Goal: Task Accomplishment & Management: Complete application form

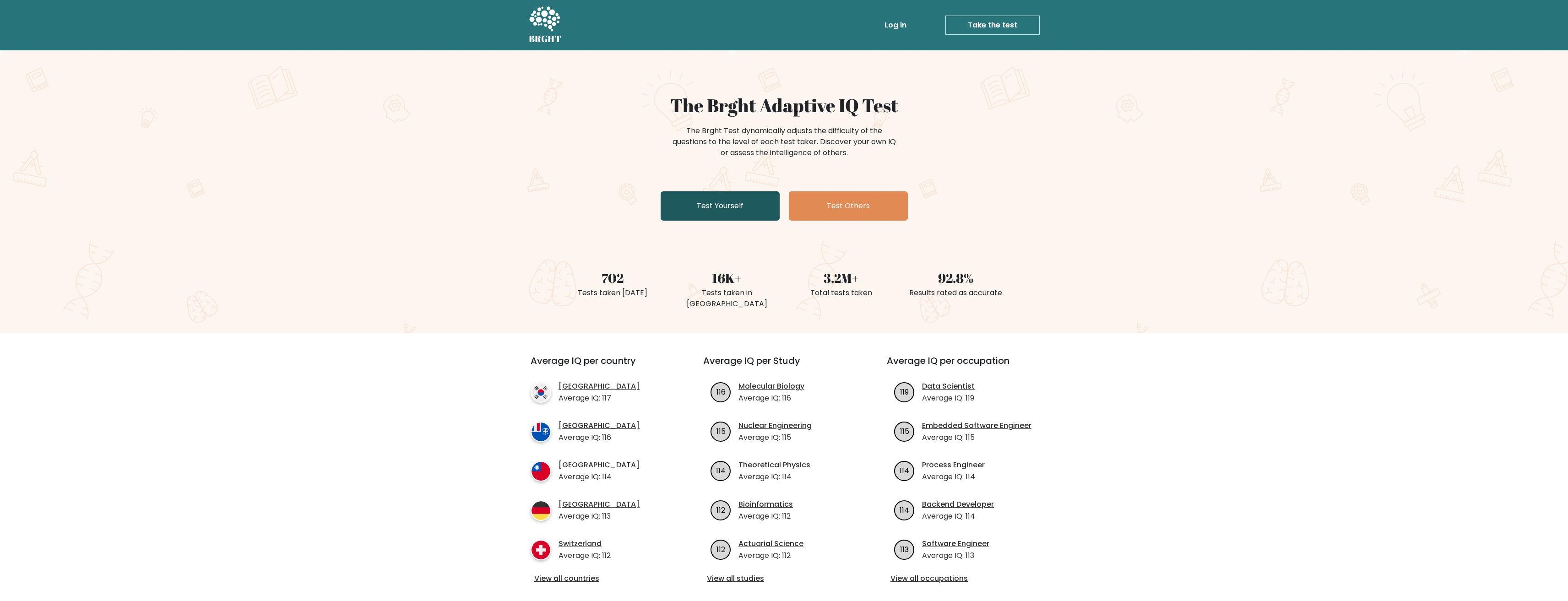
click at [742, 205] on link "Test Yourself" at bounding box center [720, 206] width 119 height 29
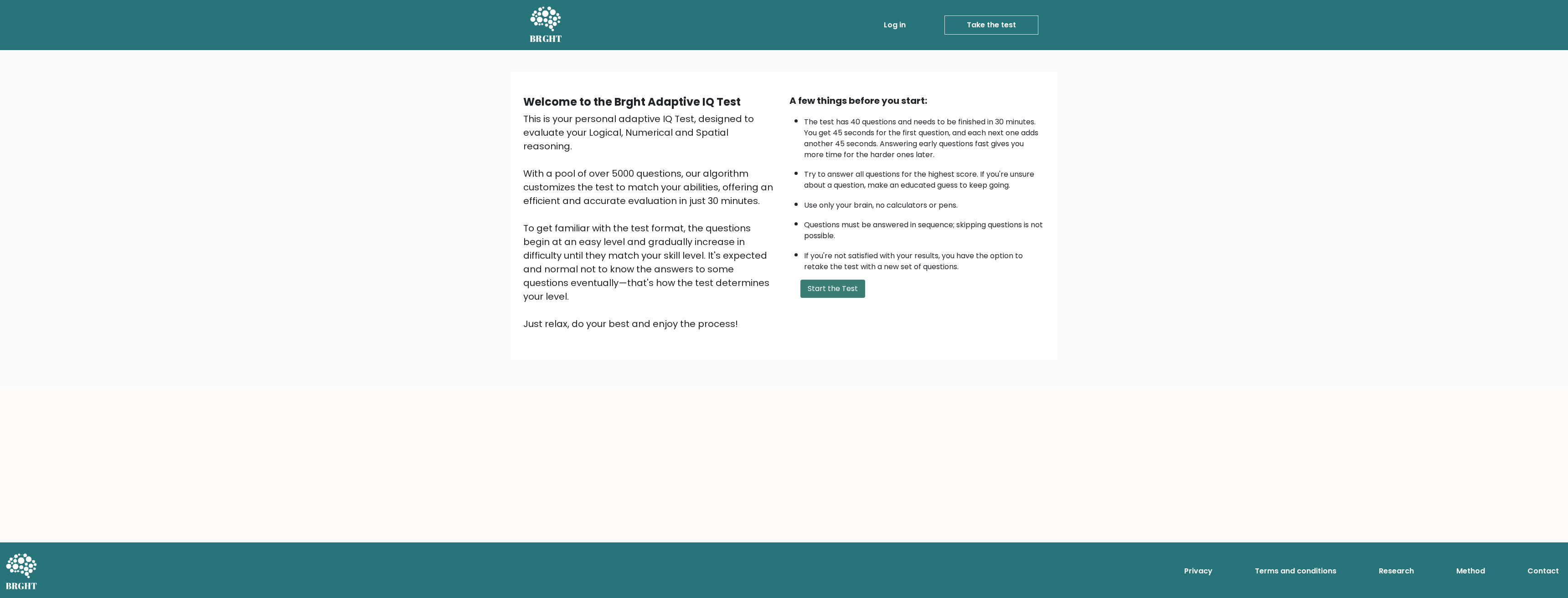
click at [825, 284] on button "Start the Test" at bounding box center [833, 289] width 65 height 19
click at [841, 288] on button "Start the Test" at bounding box center [833, 289] width 65 height 19
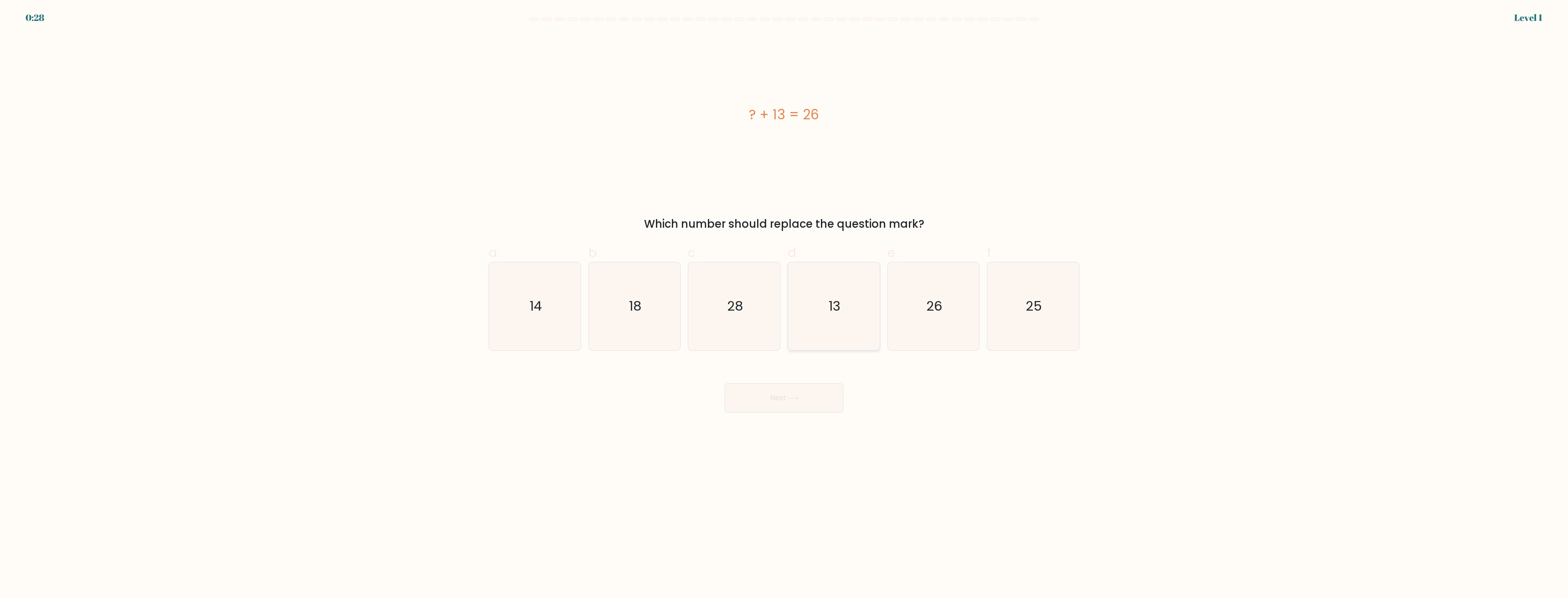
click at [845, 293] on icon "13" at bounding box center [834, 306] width 88 height 88
click at [784, 299] on input "d. 13" at bounding box center [784, 302] width 0 height 6
radio input "true"
click at [810, 389] on button "Next" at bounding box center [784, 398] width 118 height 29
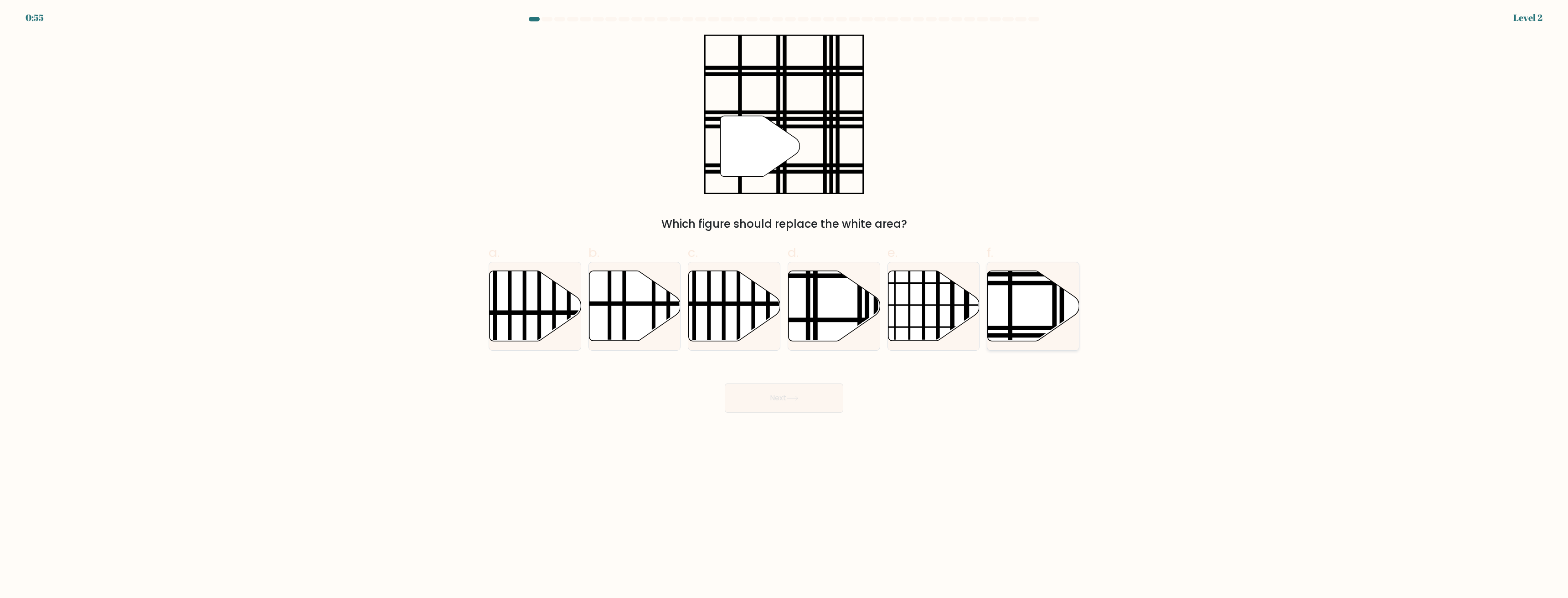
click at [1045, 302] on icon at bounding box center [1034, 306] width 91 height 70
click at [784, 302] on input "f." at bounding box center [784, 302] width 0 height 6
radio input "true"
click at [806, 395] on button "Next" at bounding box center [784, 398] width 118 height 29
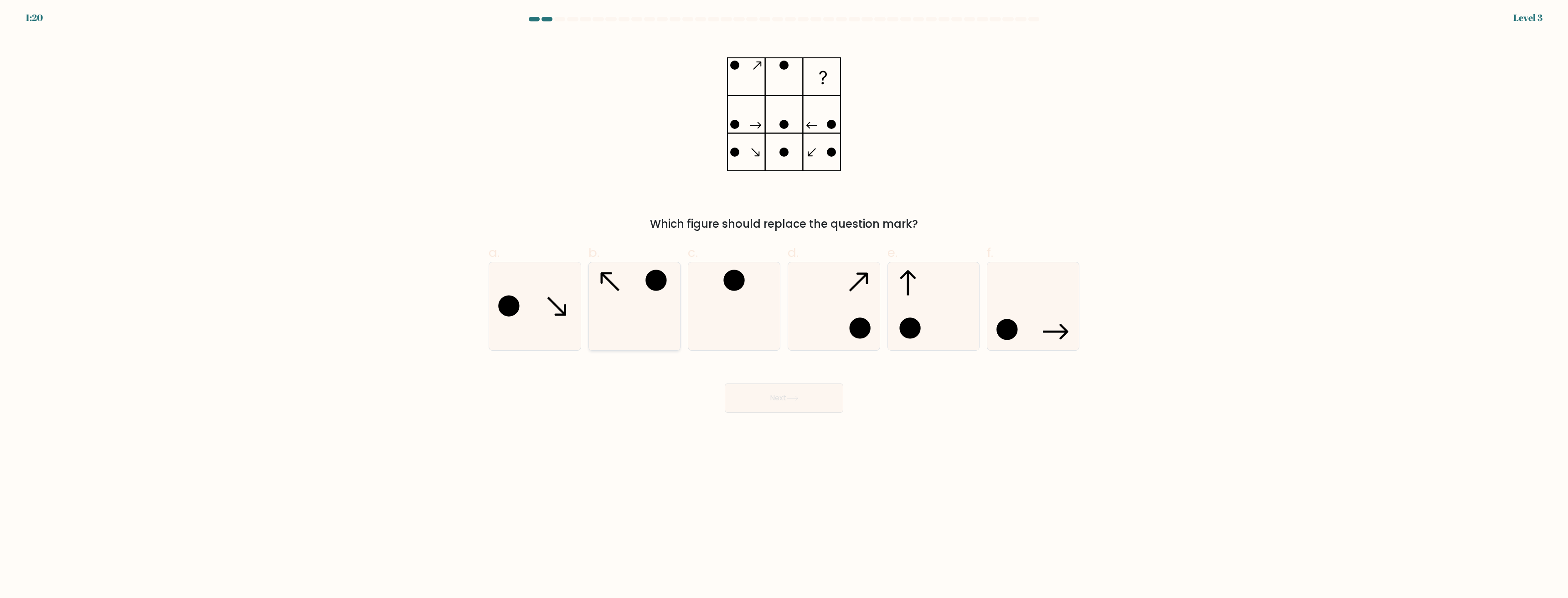
click at [655, 296] on icon at bounding box center [634, 306] width 88 height 88
click at [784, 299] on input "b." at bounding box center [784, 302] width 0 height 6
radio input "true"
click at [777, 403] on button "Next" at bounding box center [784, 398] width 118 height 29
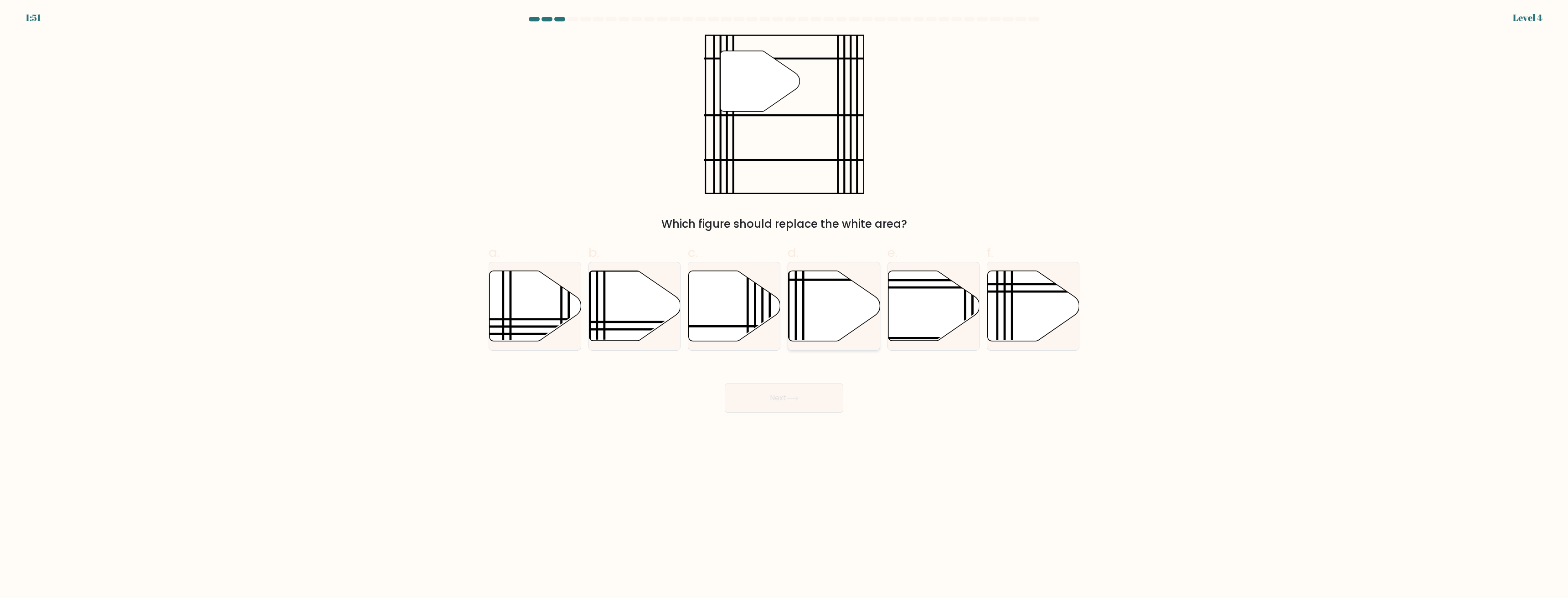
click at [840, 299] on icon at bounding box center [835, 306] width 91 height 70
click at [784, 299] on input "d." at bounding box center [784, 302] width 0 height 6
radio input "true"
click at [822, 398] on button "Next" at bounding box center [784, 398] width 118 height 29
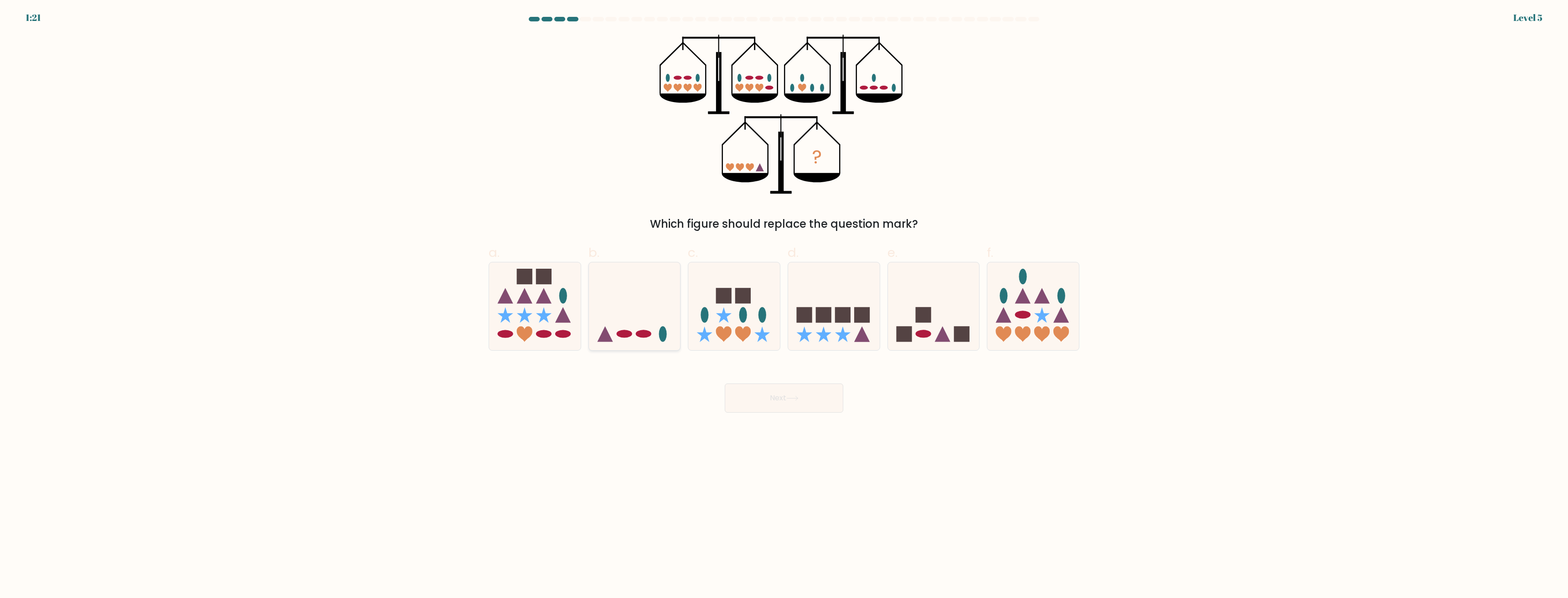
click at [634, 300] on icon at bounding box center [635, 306] width 91 height 75
click at [784, 300] on input "b." at bounding box center [784, 302] width 0 height 6
radio input "true"
click at [778, 404] on button "Next" at bounding box center [784, 398] width 118 height 29
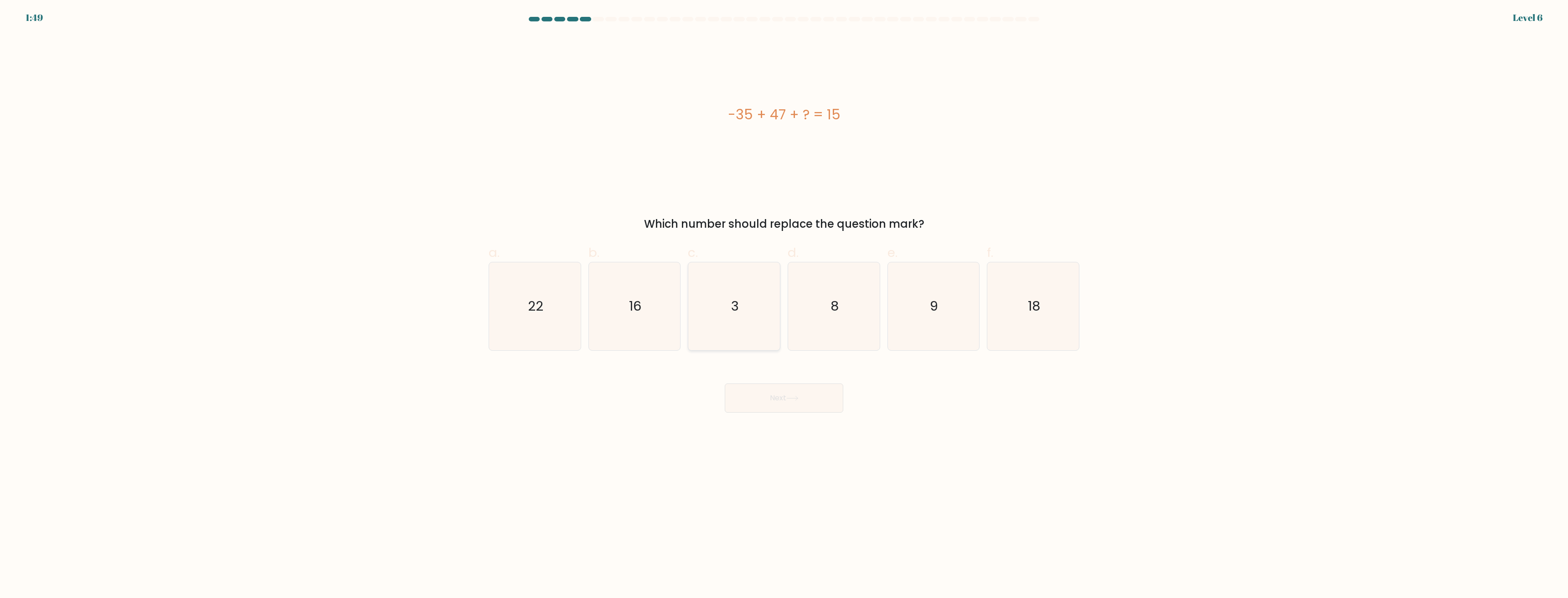
click at [744, 294] on icon "3" at bounding box center [734, 306] width 88 height 88
click at [784, 299] on input "c. 3" at bounding box center [784, 302] width 0 height 6
radio input "true"
click at [783, 398] on button "Next" at bounding box center [784, 398] width 118 height 29
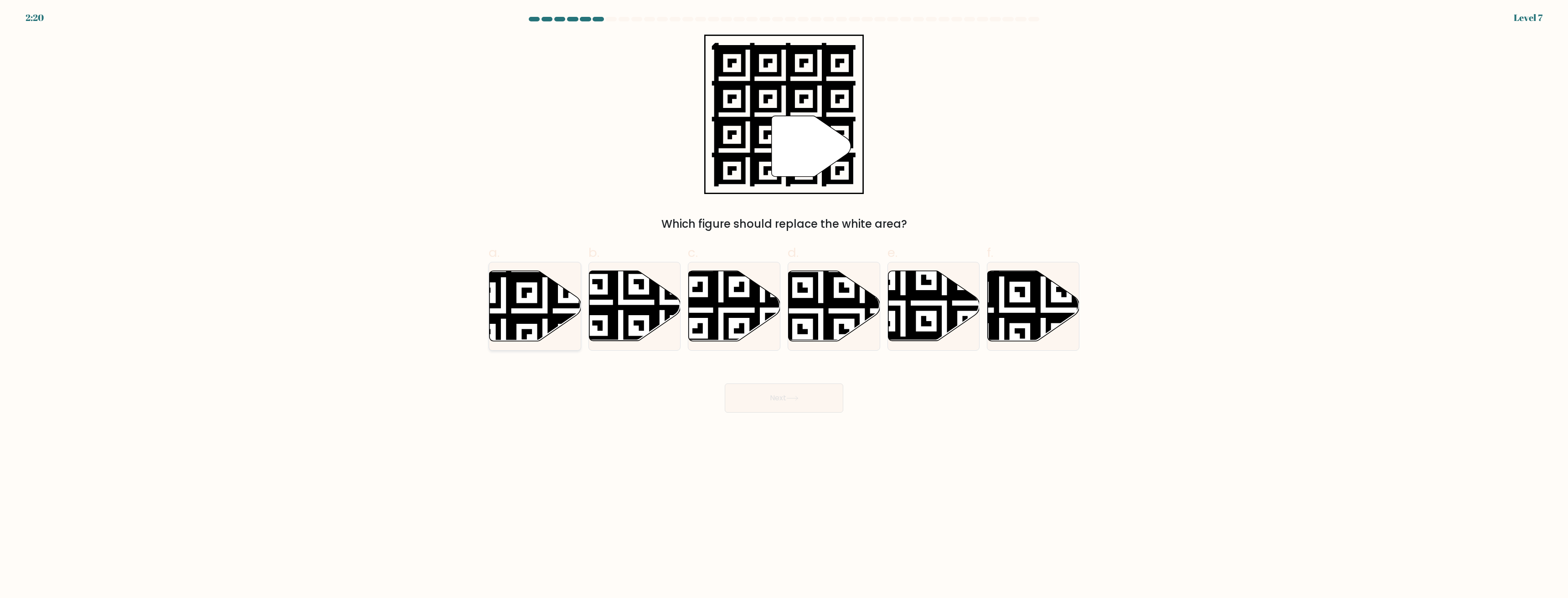
click at [525, 322] on icon at bounding box center [503, 270] width 166 height 166
click at [784, 305] on input "a." at bounding box center [784, 302] width 0 height 6
radio input "true"
click at [789, 401] on icon at bounding box center [792, 398] width 12 height 5
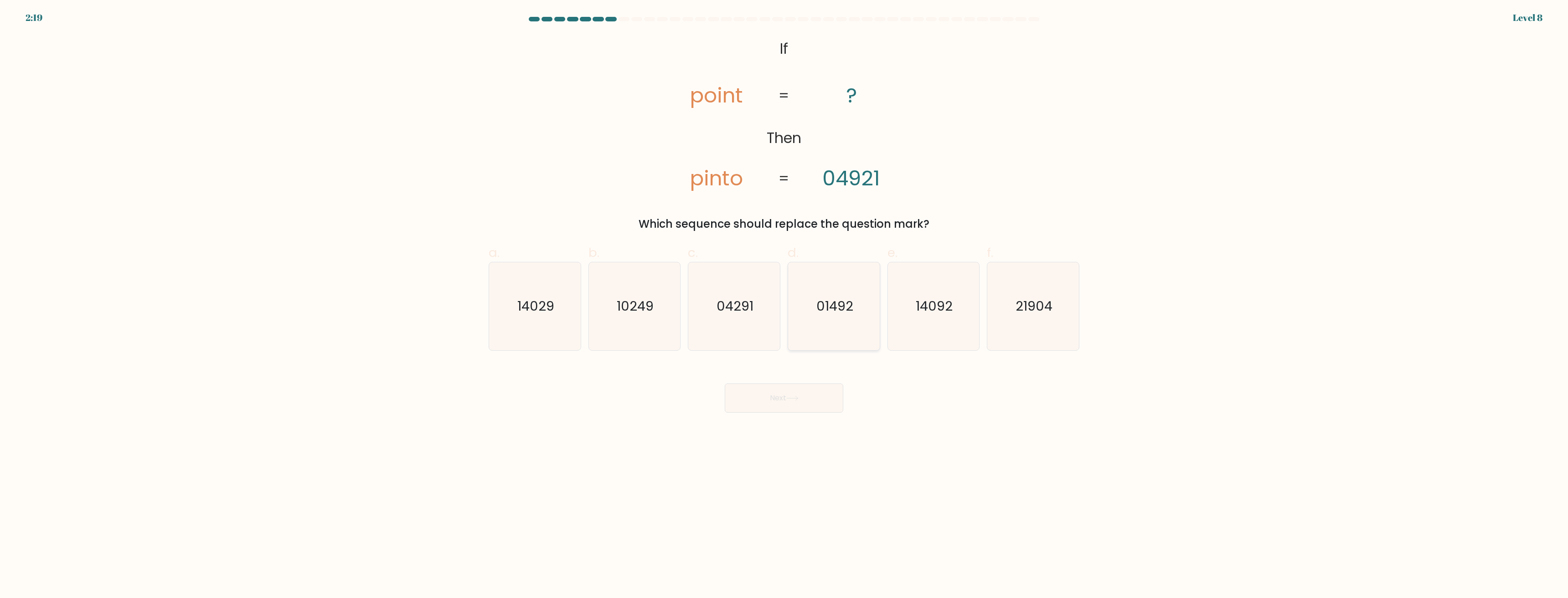
click at [833, 323] on icon "01492" at bounding box center [834, 306] width 88 height 88
click at [784, 305] on input "d. 01492" at bounding box center [784, 302] width 0 height 6
radio input "true"
click at [798, 398] on icon at bounding box center [792, 398] width 12 height 5
click at [1035, 289] on icon "55" at bounding box center [1033, 306] width 88 height 88
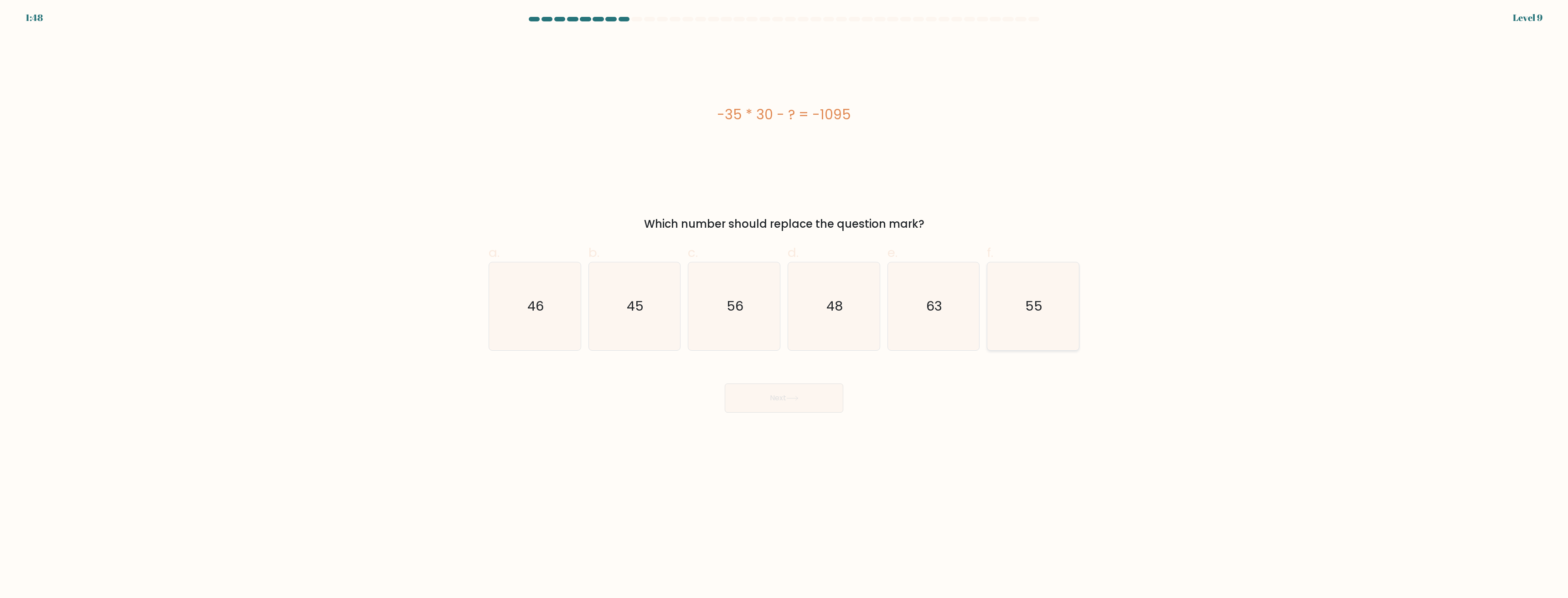
click at [784, 299] on input "f. 55" at bounding box center [784, 302] width 0 height 6
radio input "true"
click at [793, 404] on button "Next" at bounding box center [784, 398] width 118 height 29
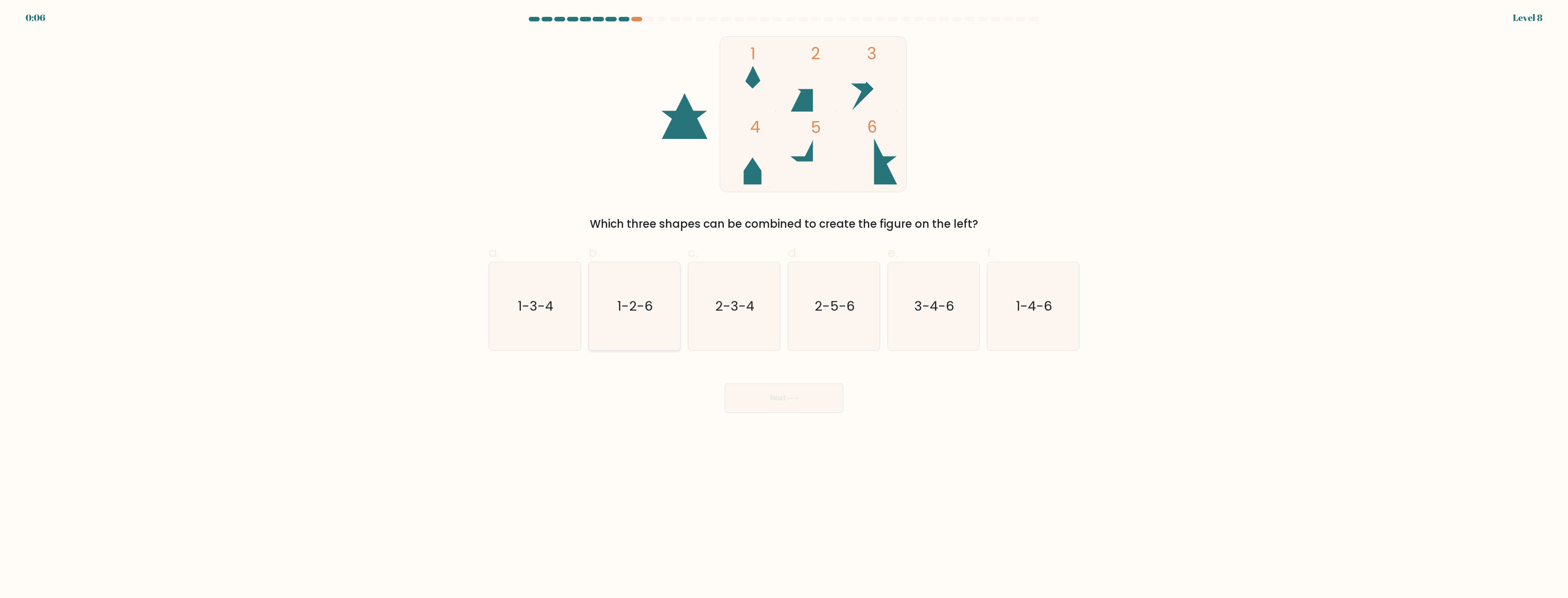
click at [654, 313] on icon "1-2-6" at bounding box center [634, 306] width 88 height 88
click at [784, 305] on input "b. 1-2-6" at bounding box center [784, 302] width 0 height 6
radio input "true"
click at [771, 409] on button "Next" at bounding box center [784, 398] width 118 height 29
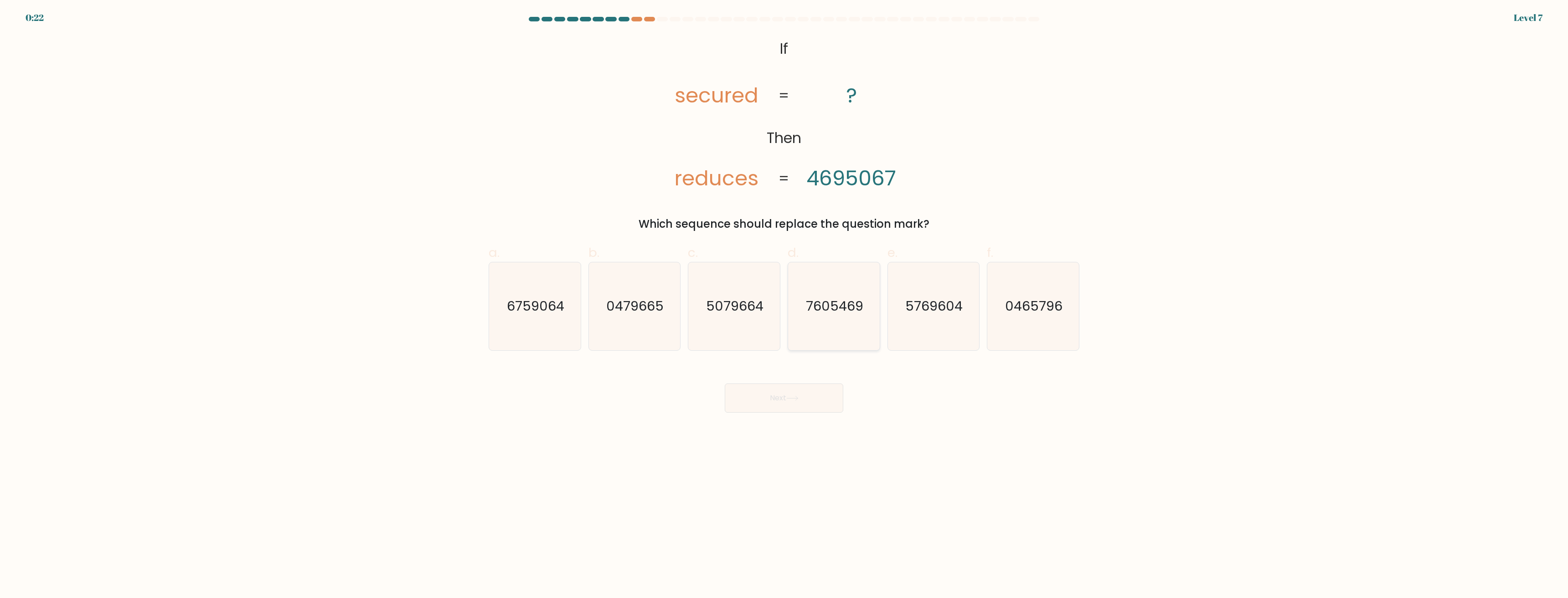
click at [815, 308] on text "7605469" at bounding box center [835, 307] width 58 height 19
click at [784, 305] on input "d. 7605469" at bounding box center [784, 302] width 0 height 6
radio input "true"
click at [773, 402] on button "Next" at bounding box center [784, 398] width 118 height 29
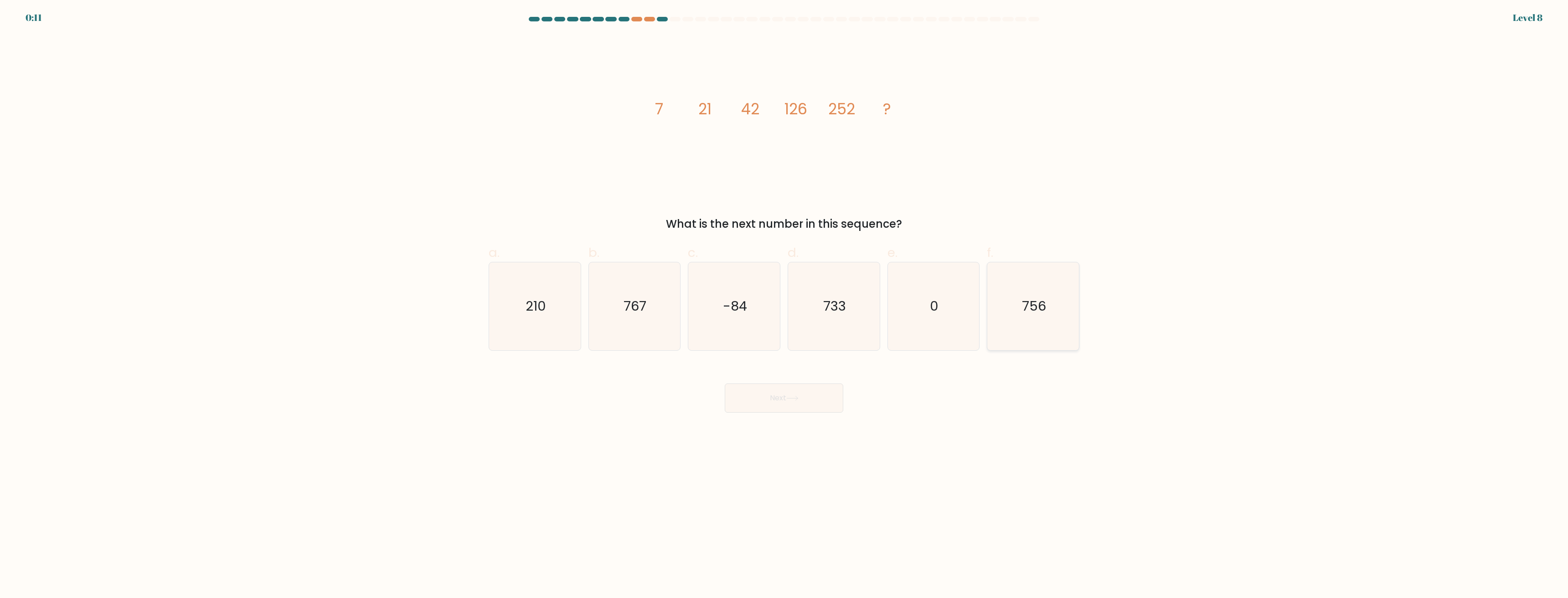
click at [1029, 298] on text "756" at bounding box center [1034, 307] width 24 height 19
click at [784, 299] on input "f. 756" at bounding box center [784, 302] width 0 height 6
radio input "true"
click at [780, 396] on button "Next" at bounding box center [784, 398] width 118 height 29
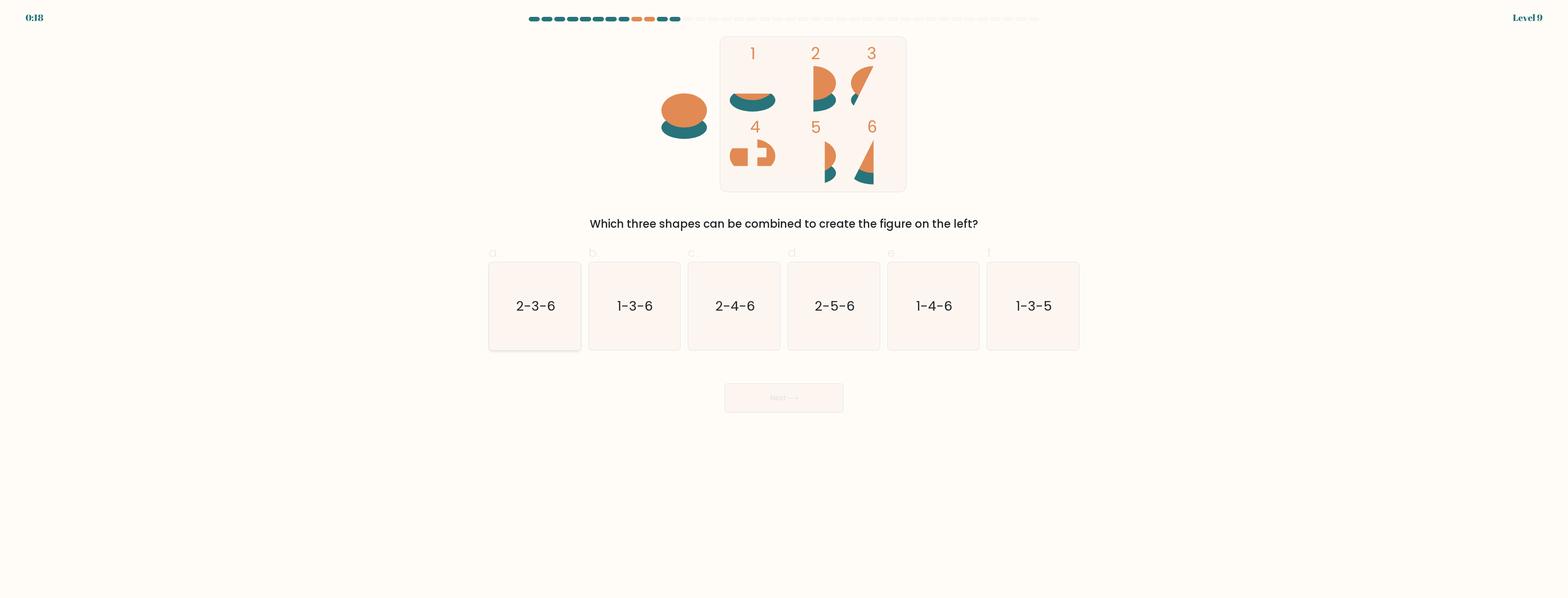
click at [527, 330] on icon "2-3-6" at bounding box center [535, 306] width 88 height 88
click at [784, 305] on input "a. 2-3-6" at bounding box center [784, 302] width 0 height 6
radio input "true"
click at [826, 400] on button "Next" at bounding box center [784, 398] width 118 height 29
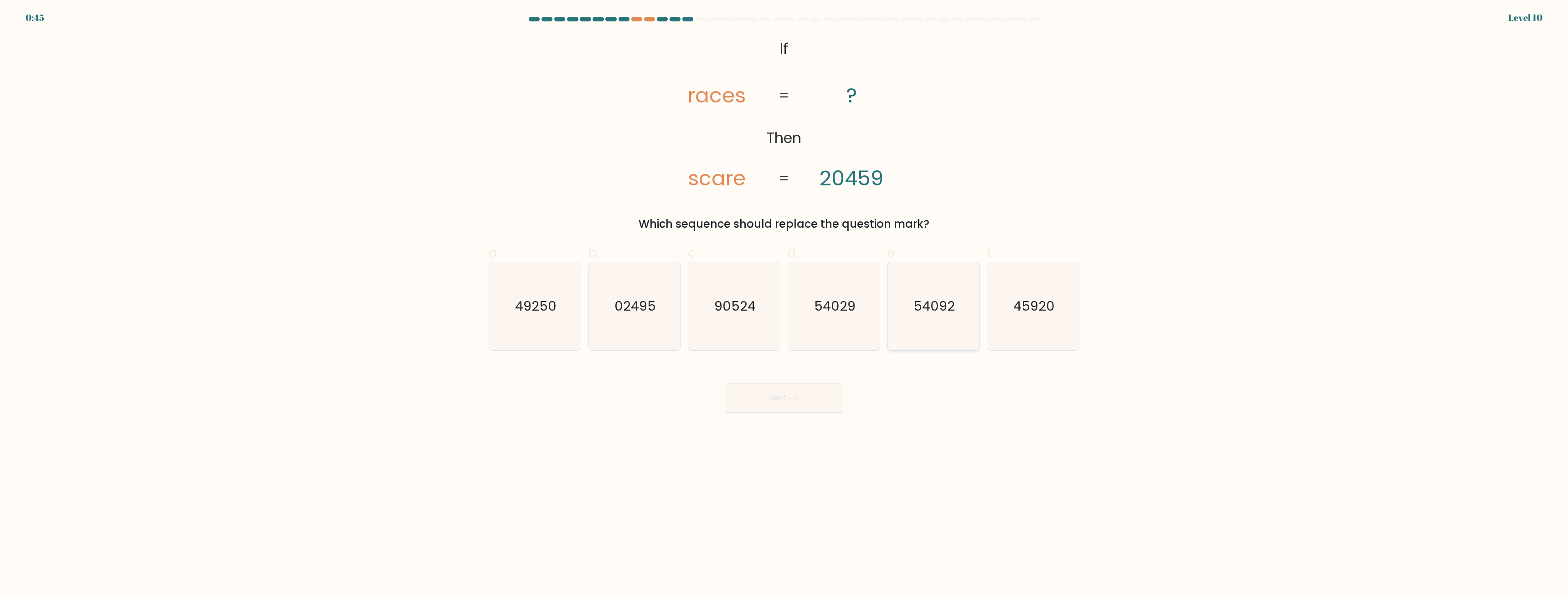
click at [938, 311] on text "54092" at bounding box center [934, 307] width 42 height 19
click at [784, 305] on input "e. 54092" at bounding box center [784, 302] width 0 height 6
radio input "true"
click at [815, 406] on button "Next" at bounding box center [784, 398] width 118 height 29
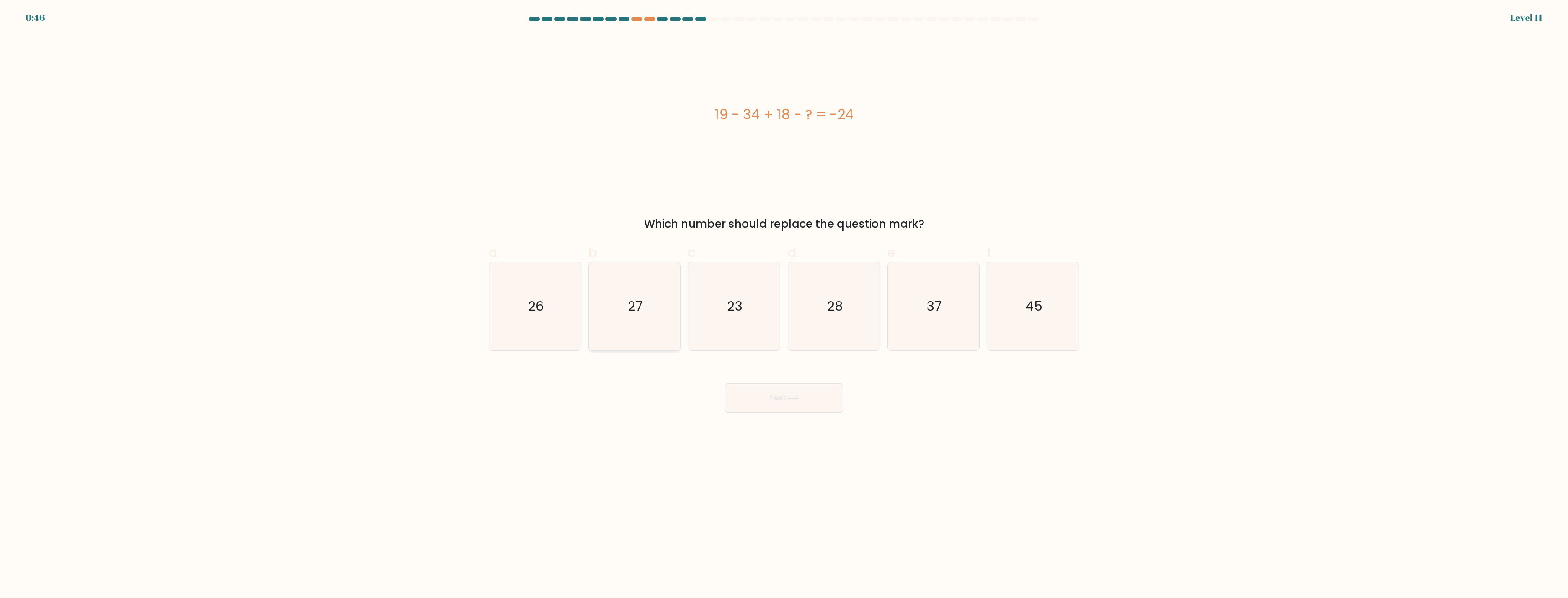
click at [649, 293] on icon "27" at bounding box center [634, 306] width 88 height 88
click at [784, 299] on input "b. 27" at bounding box center [784, 302] width 0 height 6
radio input "true"
click at [775, 398] on button "Next" at bounding box center [784, 398] width 118 height 29
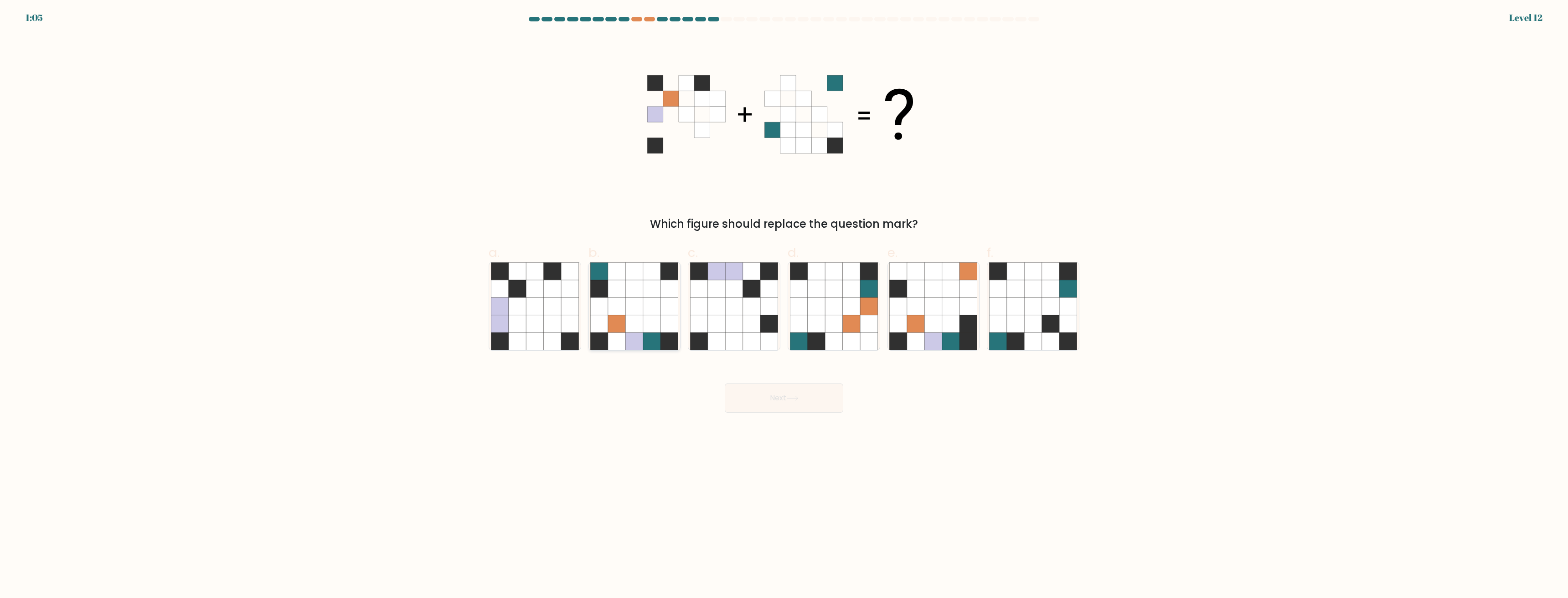
click at [625, 314] on icon at bounding box center [617, 306] width 18 height 18
click at [784, 305] on input "b." at bounding box center [784, 302] width 0 height 6
radio input "true"
click at [776, 393] on button "Next" at bounding box center [784, 398] width 118 height 29
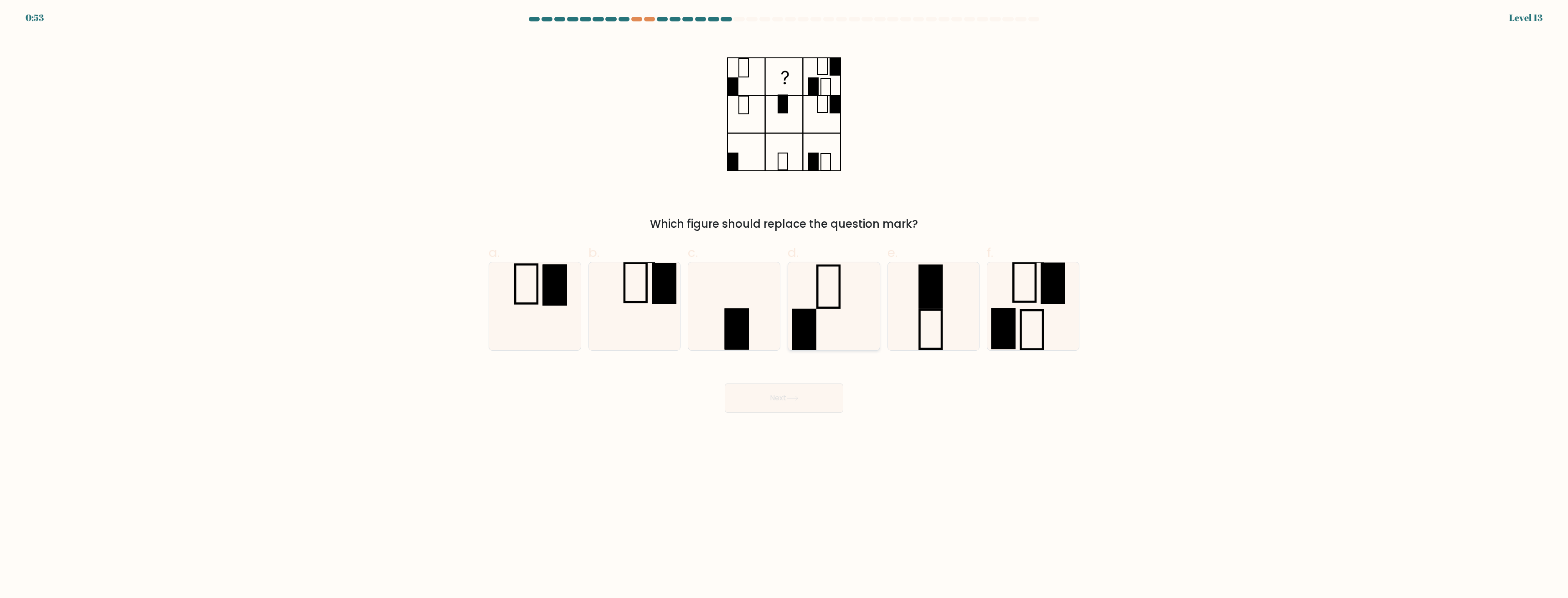
click at [816, 322] on icon at bounding box center [834, 306] width 88 height 88
click at [784, 305] on input "d." at bounding box center [784, 302] width 0 height 6
radio input "true"
click at [790, 401] on icon at bounding box center [792, 398] width 12 height 5
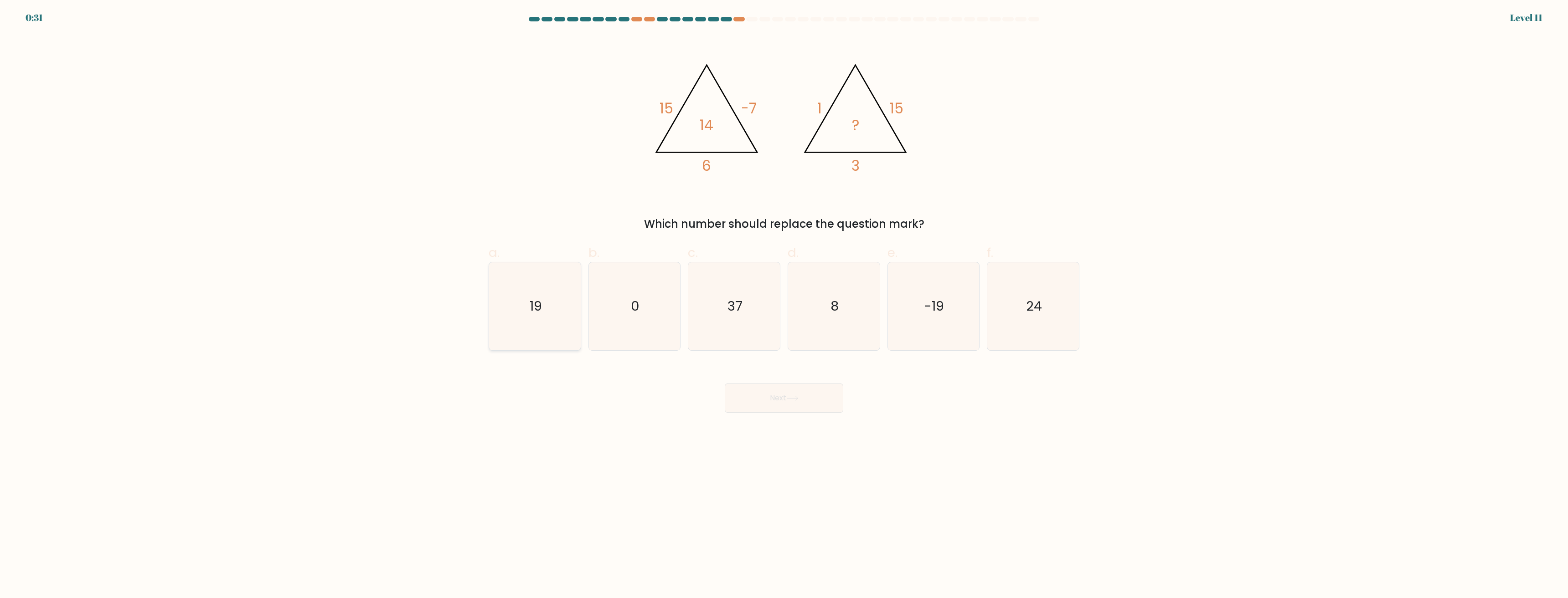
click at [527, 323] on icon "19" at bounding box center [535, 306] width 88 height 88
click at [784, 305] on input "a. 19" at bounding box center [784, 302] width 0 height 6
radio input "true"
click at [801, 406] on button "Next" at bounding box center [784, 398] width 118 height 29
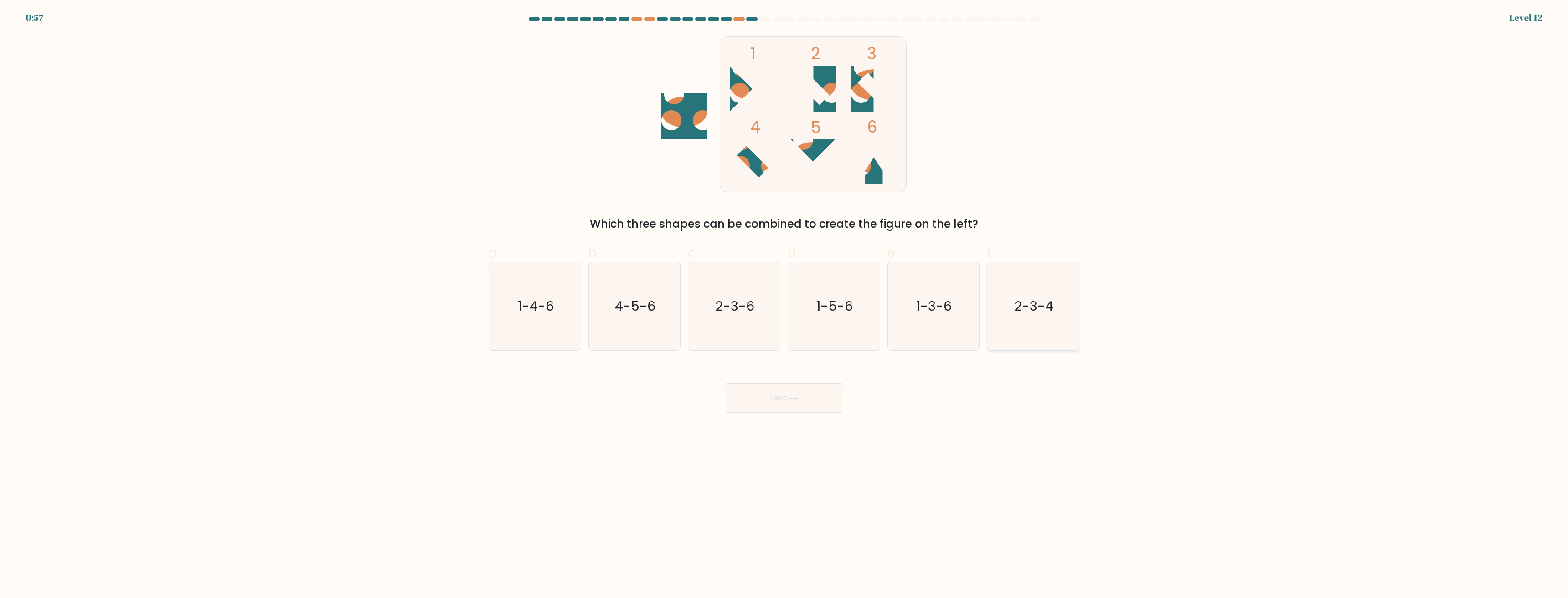
click at [1024, 312] on text "2-3-4" at bounding box center [1035, 307] width 39 height 19
click at [784, 305] on input "f. 2-3-4" at bounding box center [784, 302] width 0 height 6
radio input "true"
click at [768, 404] on button "Next" at bounding box center [784, 398] width 118 height 29
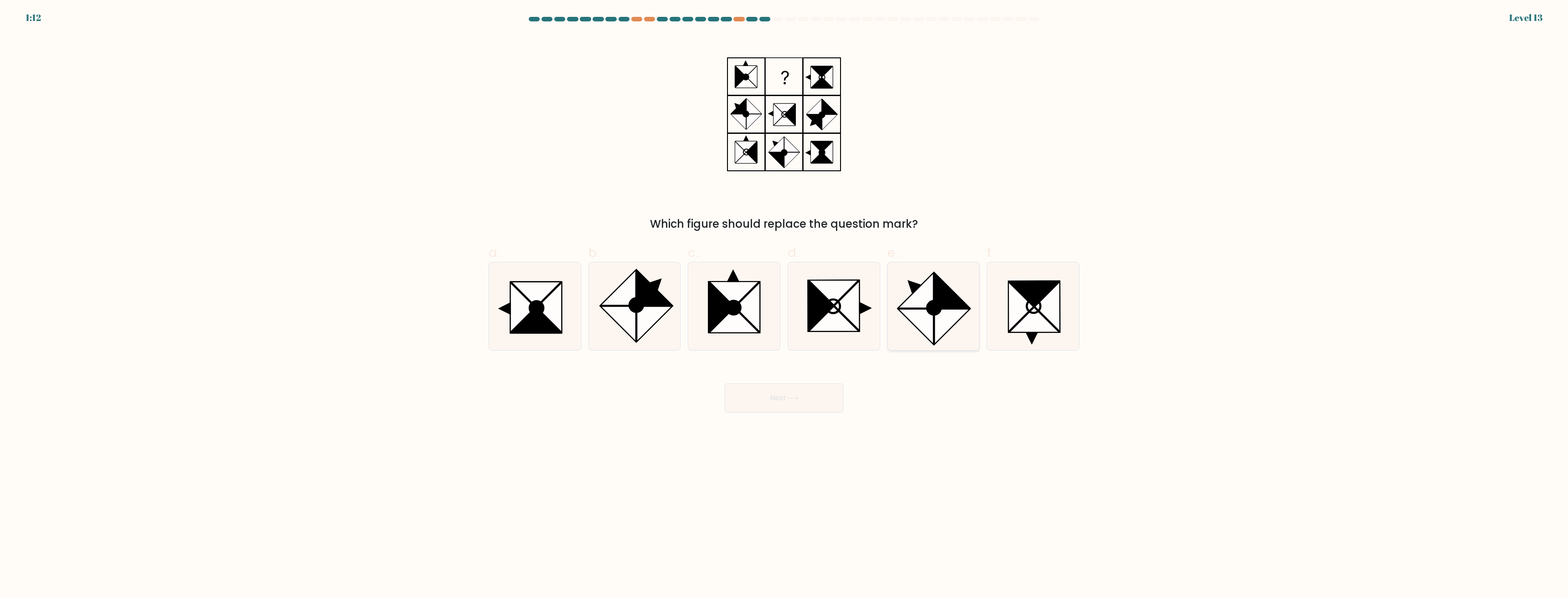
click at [932, 289] on icon at bounding box center [917, 290] width 35 height 35
click at [784, 299] on input "e." at bounding box center [784, 302] width 0 height 6
radio input "true"
click at [787, 399] on button "Next" at bounding box center [784, 398] width 118 height 29
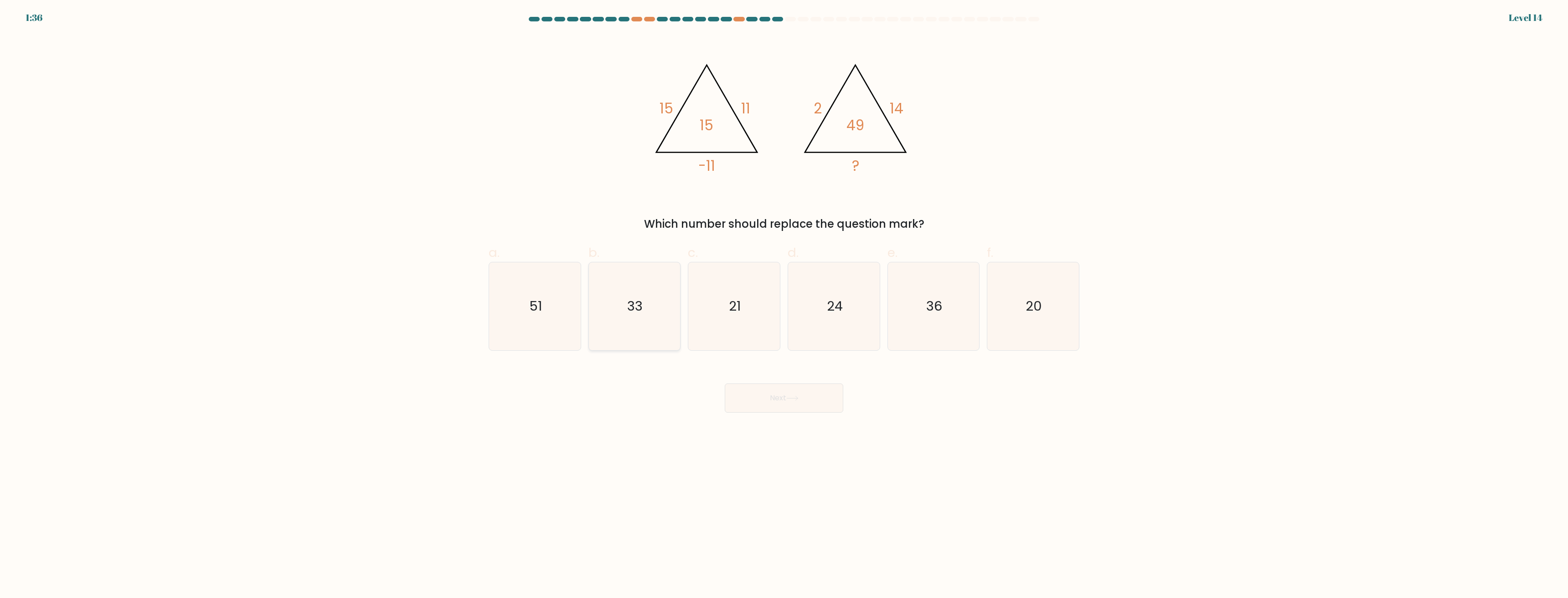
click at [641, 289] on icon "33" at bounding box center [634, 306] width 88 height 88
click at [784, 299] on input "b. 33" at bounding box center [784, 302] width 0 height 6
radio input "true"
click at [796, 407] on button "Next" at bounding box center [784, 398] width 118 height 29
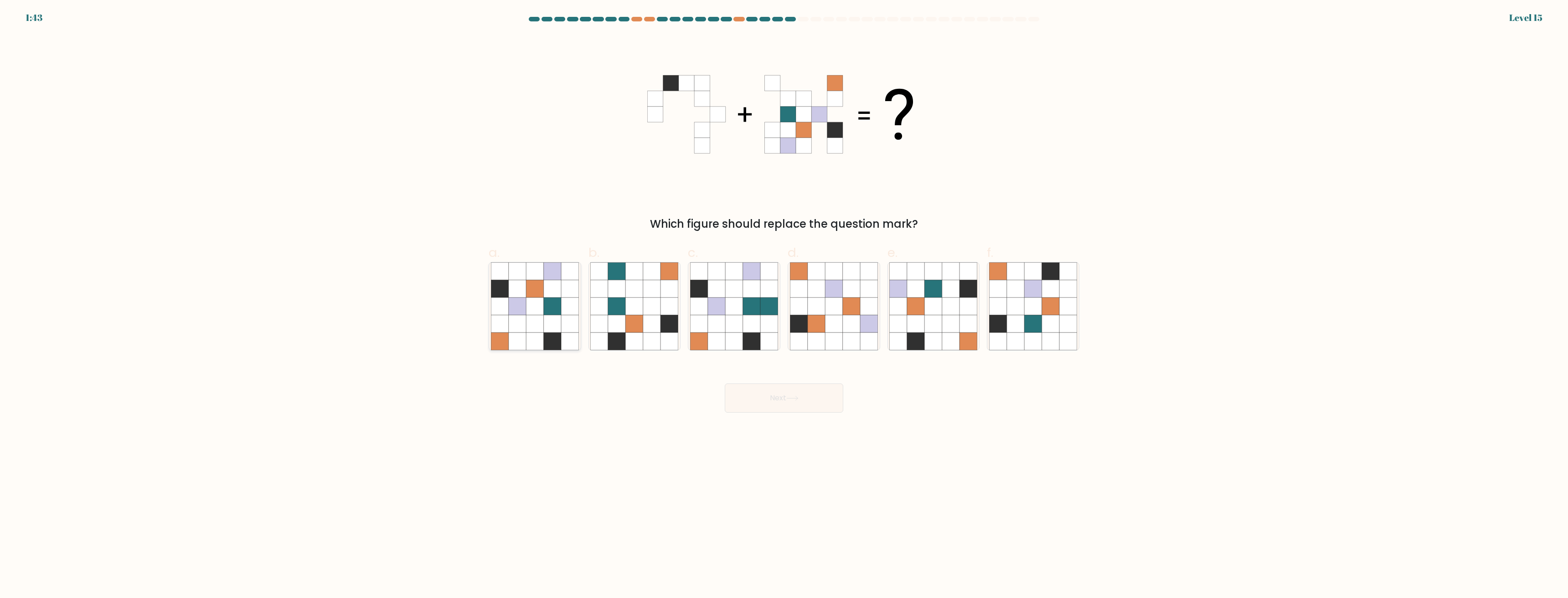
click at [514, 294] on icon at bounding box center [517, 288] width 18 height 18
click at [784, 299] on input "a." at bounding box center [784, 302] width 0 height 6
radio input "true"
click at [787, 400] on button "Next" at bounding box center [784, 398] width 118 height 29
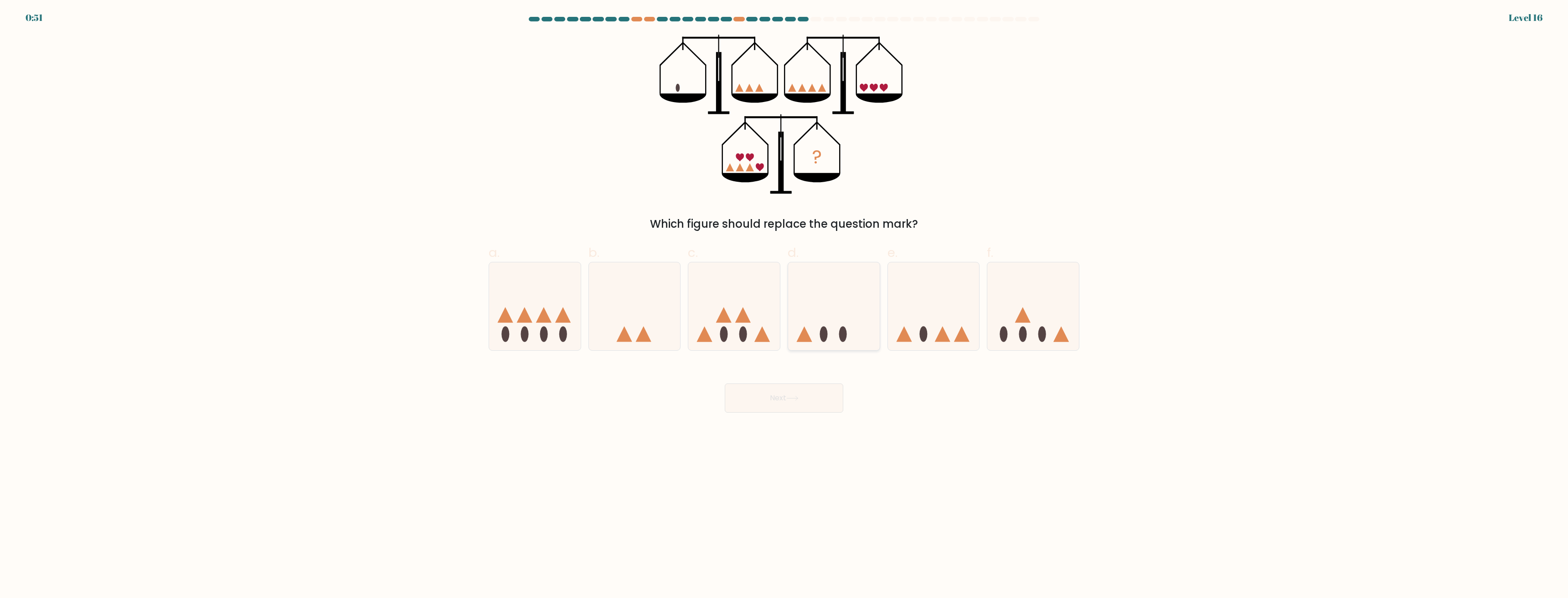
click at [838, 314] on icon at bounding box center [834, 306] width 91 height 75
click at [784, 305] on input "d." at bounding box center [784, 302] width 0 height 6
radio input "true"
click at [802, 393] on button "Next" at bounding box center [784, 398] width 118 height 29
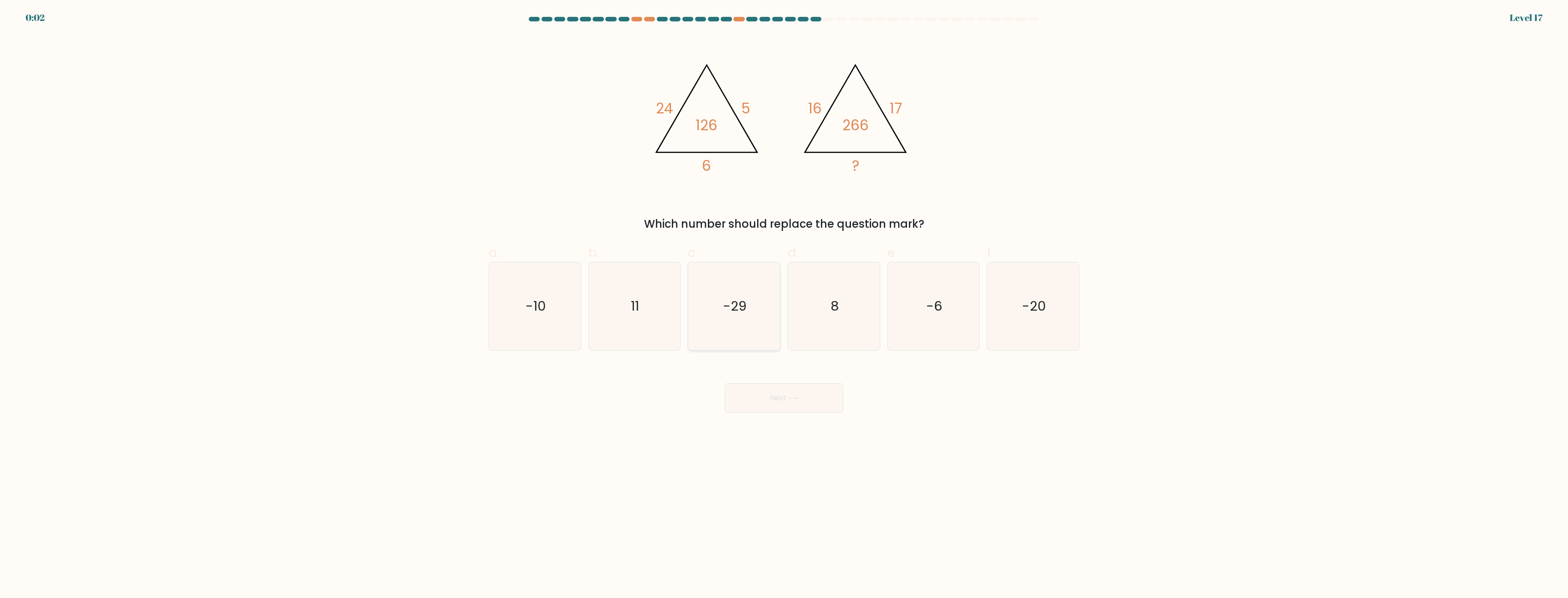
click at [735, 292] on icon "-29" at bounding box center [734, 306] width 88 height 88
click at [784, 299] on input "c. -29" at bounding box center [784, 302] width 0 height 6
radio input "true"
click at [784, 392] on button "Next" at bounding box center [784, 398] width 118 height 29
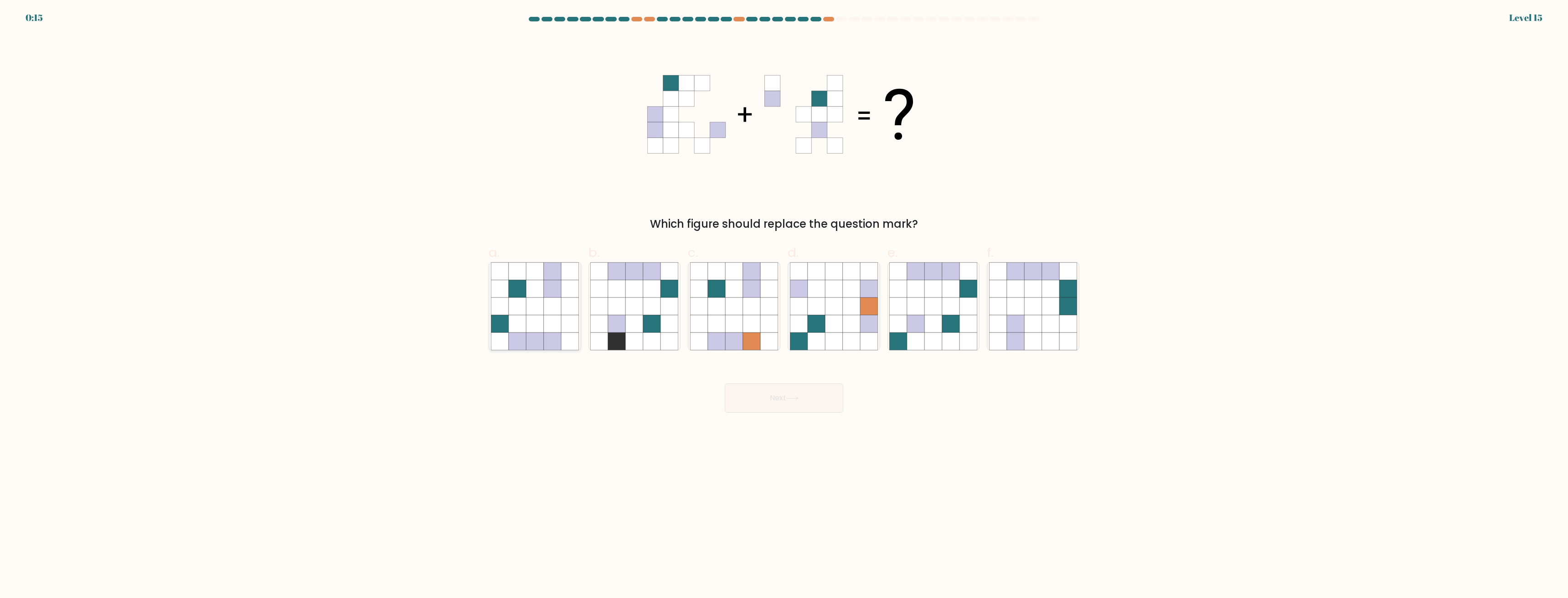
click at [540, 285] on icon at bounding box center [534, 288] width 18 height 18
click at [784, 299] on input "a." at bounding box center [784, 302] width 0 height 6
radio input "true"
click at [806, 388] on button "Next" at bounding box center [784, 398] width 118 height 29
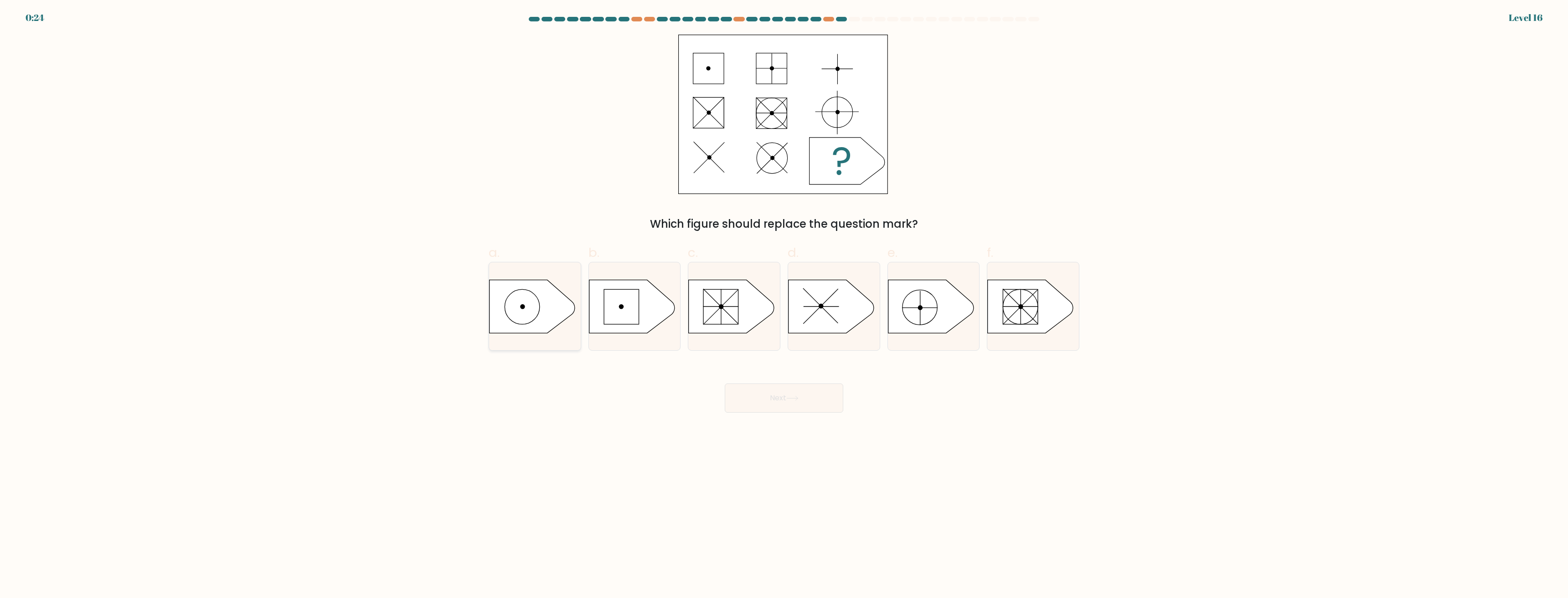
click at [541, 312] on icon at bounding box center [532, 306] width 86 height 53
click at [784, 305] on input "a." at bounding box center [784, 302] width 0 height 6
radio input "true"
click at [751, 400] on button "Next" at bounding box center [784, 398] width 118 height 29
